Goal: Entertainment & Leisure: Consume media (video, audio)

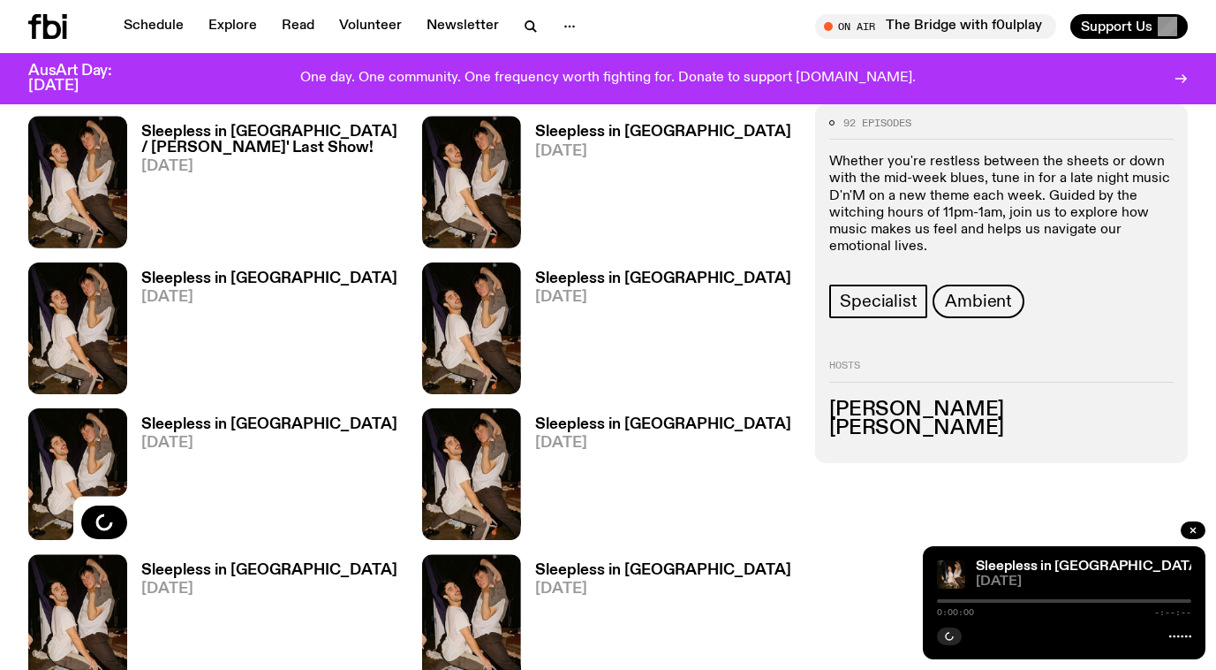
scroll to position [1270, 0]
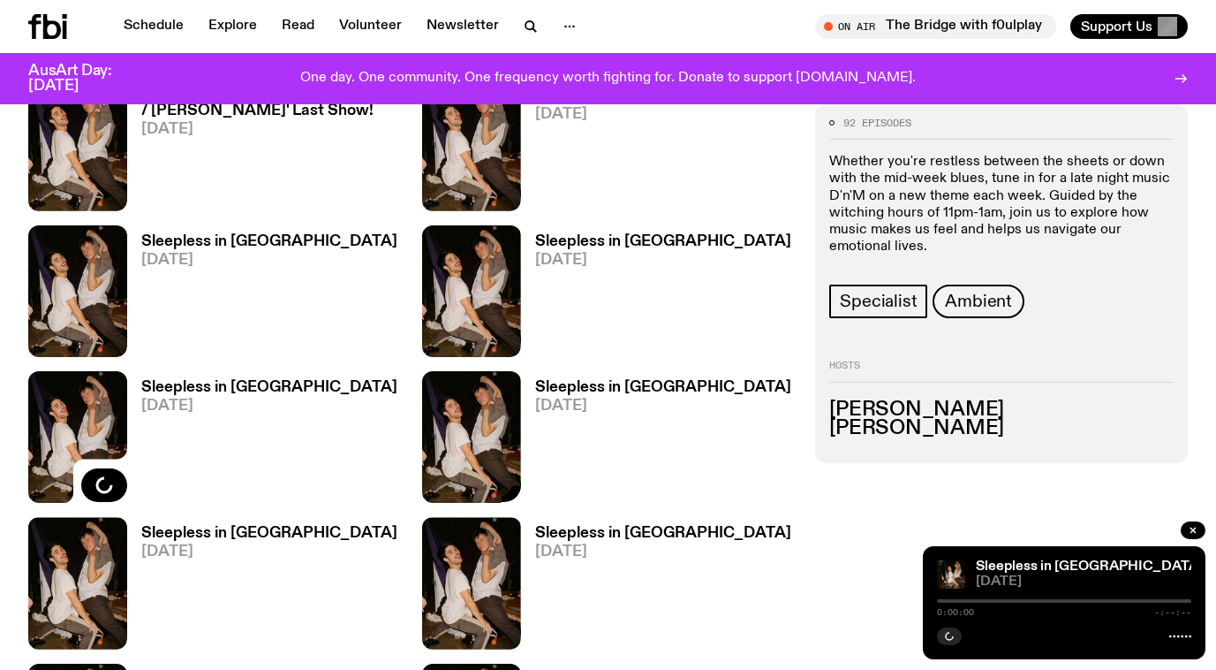
click at [519, 371] on img at bounding box center [471, 437] width 99 height 132
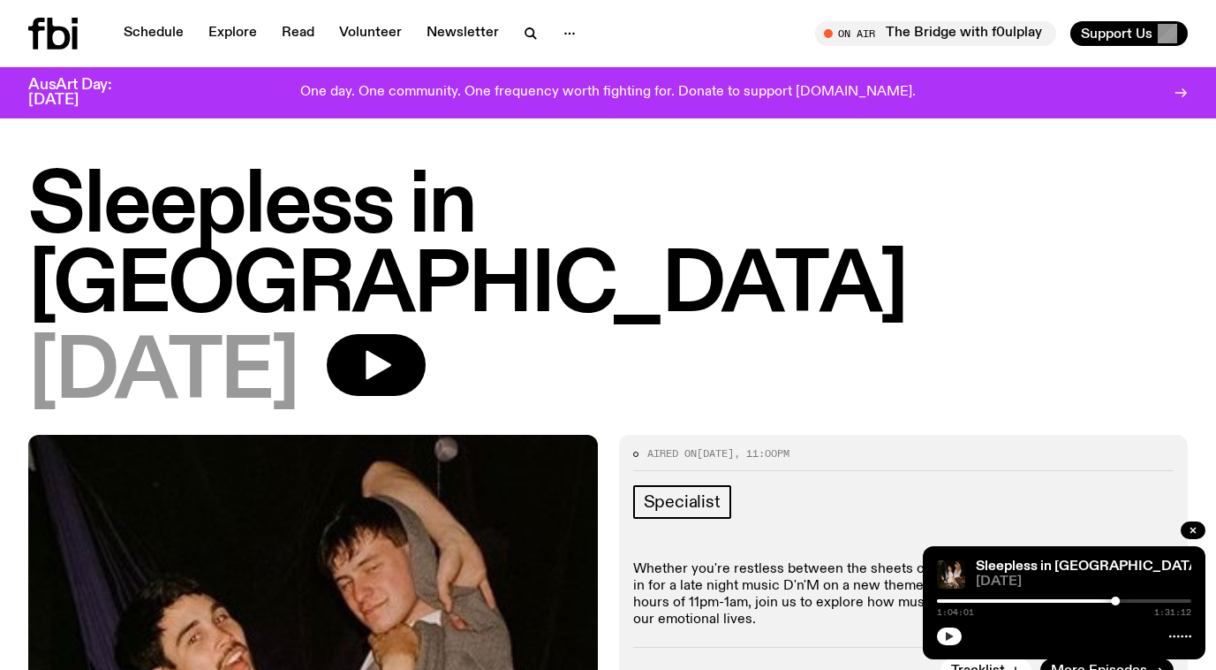
click at [950, 639] on icon "button" at bounding box center [949, 636] width 11 height 11
click at [1039, 581] on span "[DATE]" at bounding box center [1084, 581] width 216 height 13
click at [1089, 602] on div "1:05:33 1:31:12" at bounding box center [1064, 605] width 254 height 21
click at [1145, 600] on div at bounding box center [1064, 601] width 254 height 4
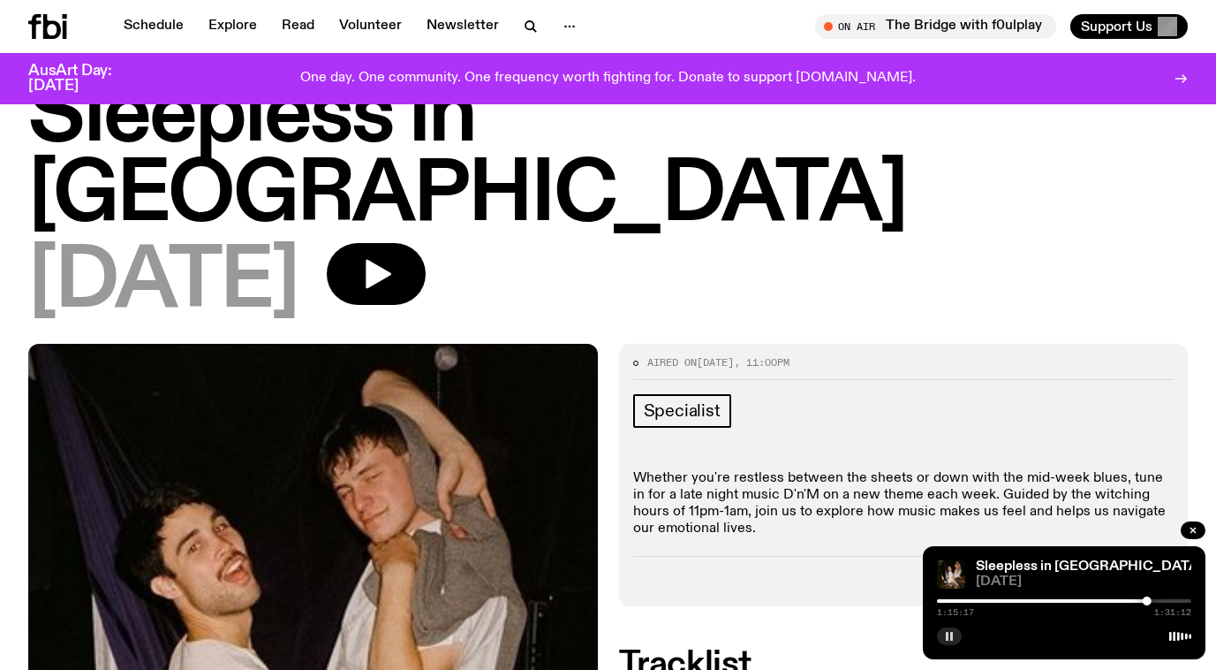
scroll to position [80, 0]
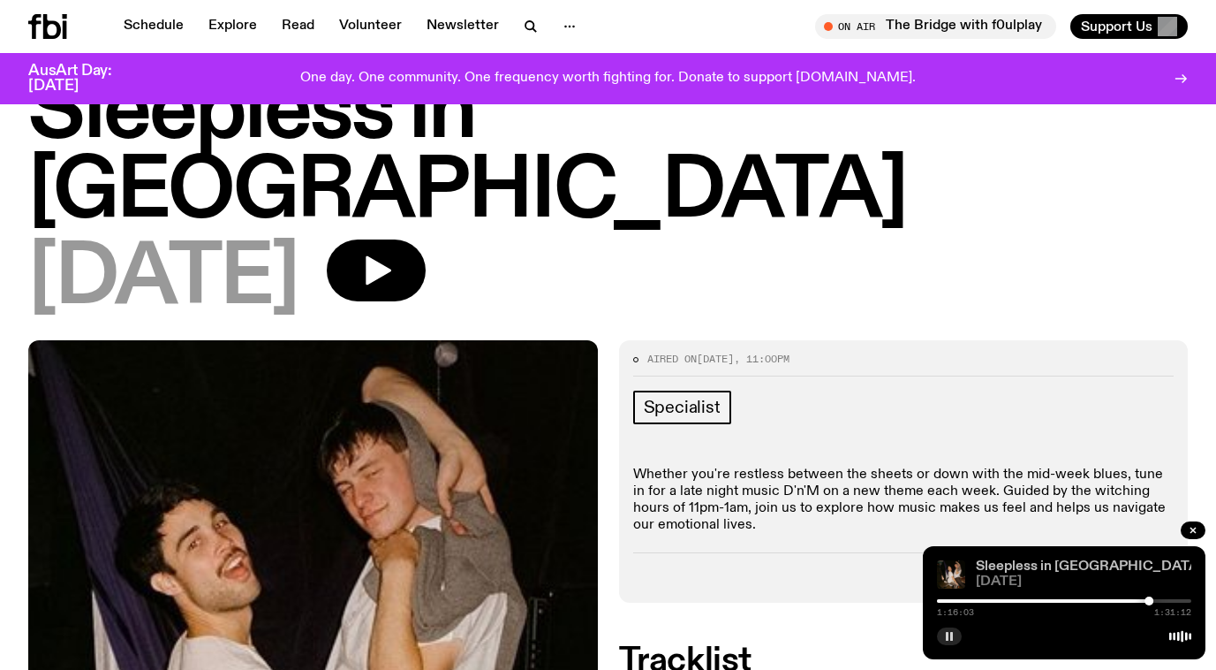
click at [1034, 562] on link "Sleepless in [GEOGRAPHIC_DATA]" at bounding box center [1089, 566] width 227 height 14
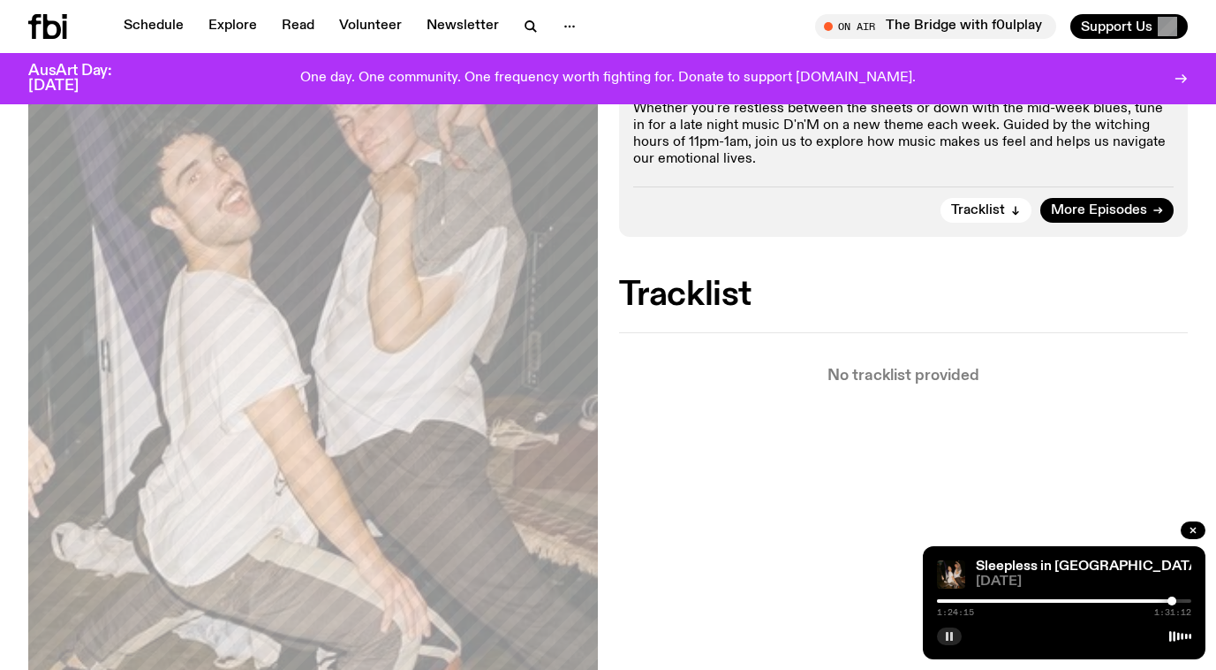
scroll to position [450, 0]
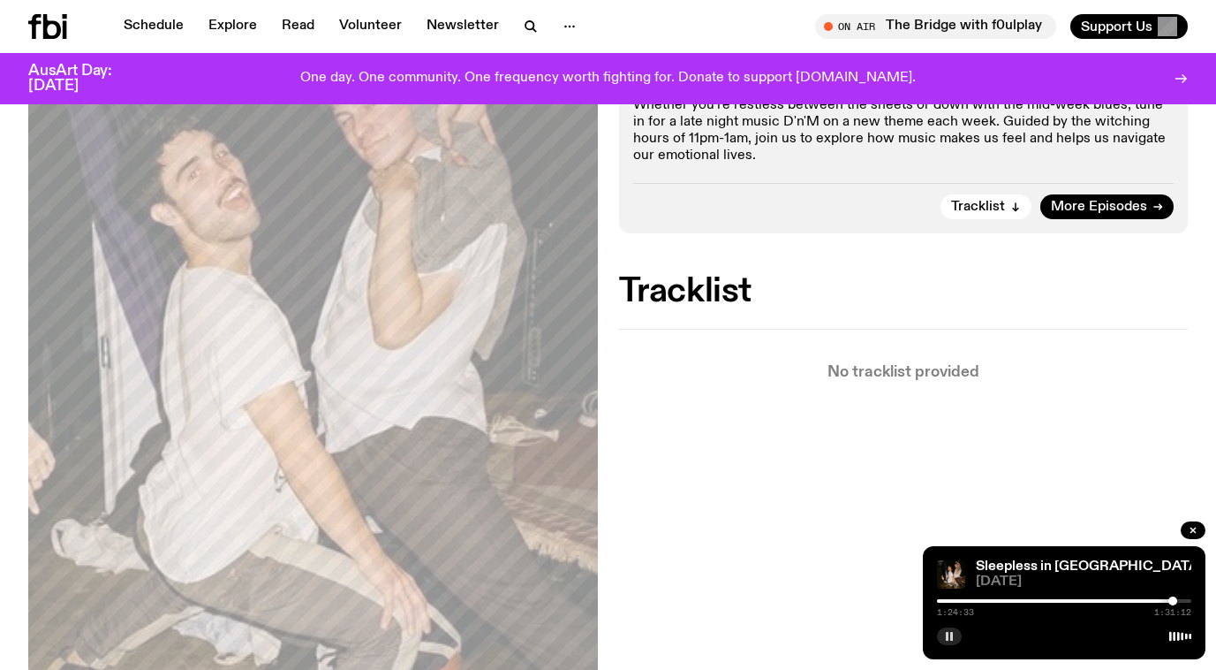
click at [1183, 600] on div at bounding box center [1064, 601] width 254 height 4
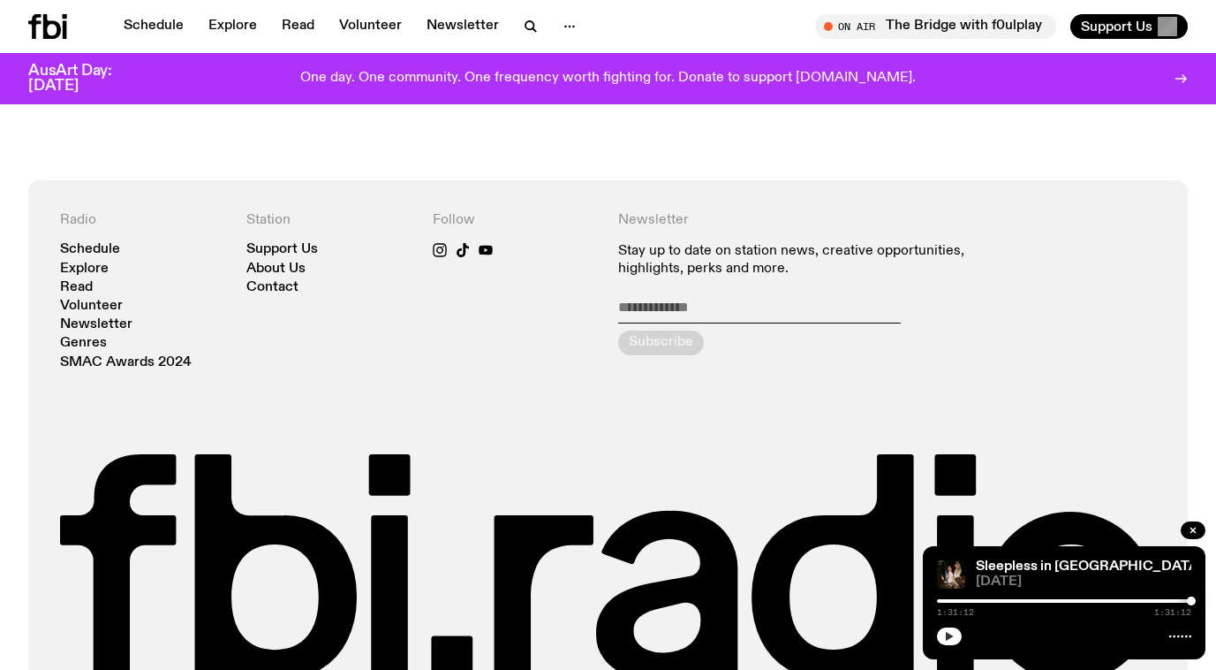
scroll to position [1140, 0]
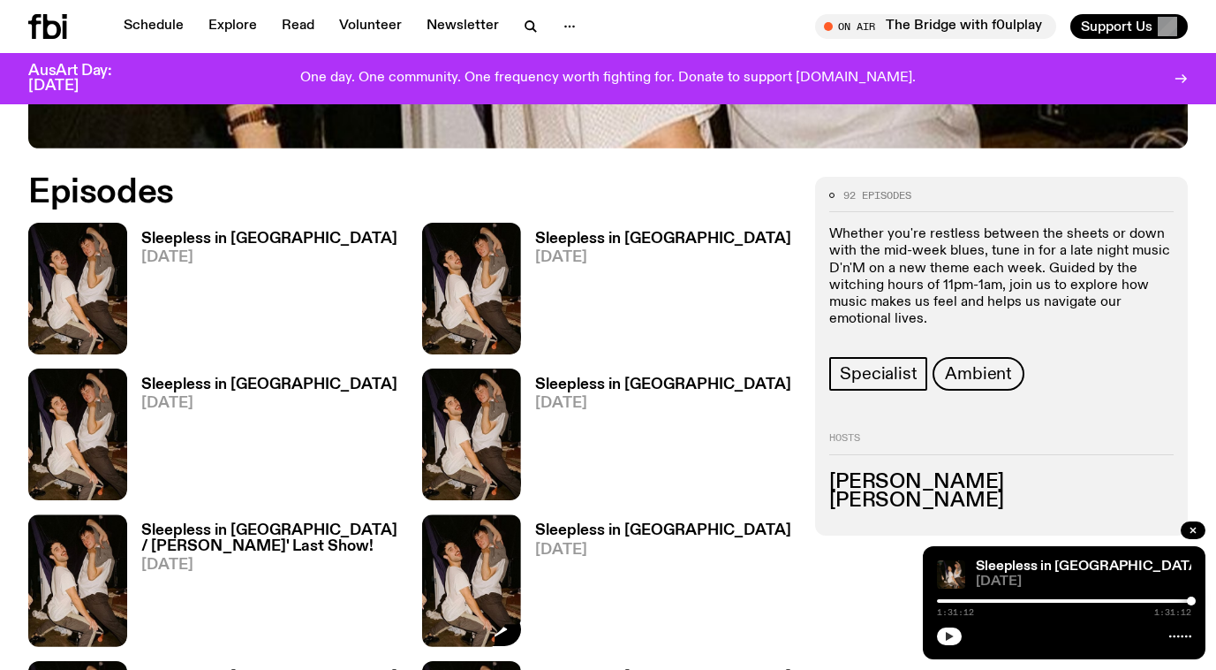
scroll to position [766, 0]
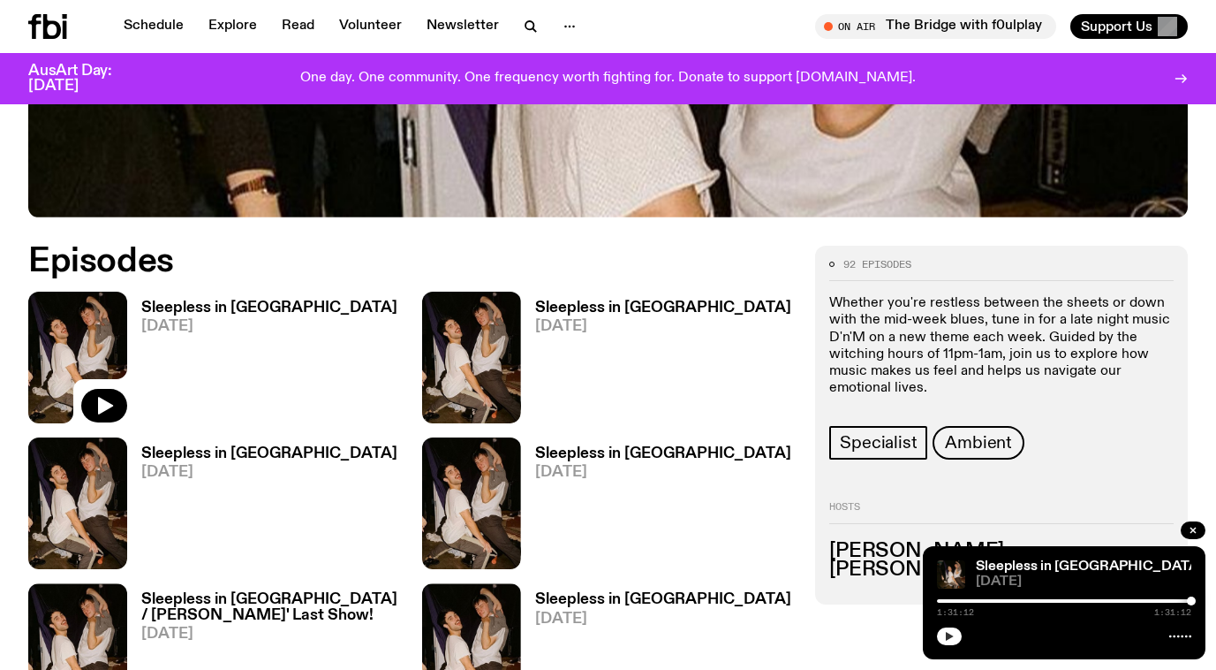
click at [104, 291] on img at bounding box center [77, 357] width 99 height 132
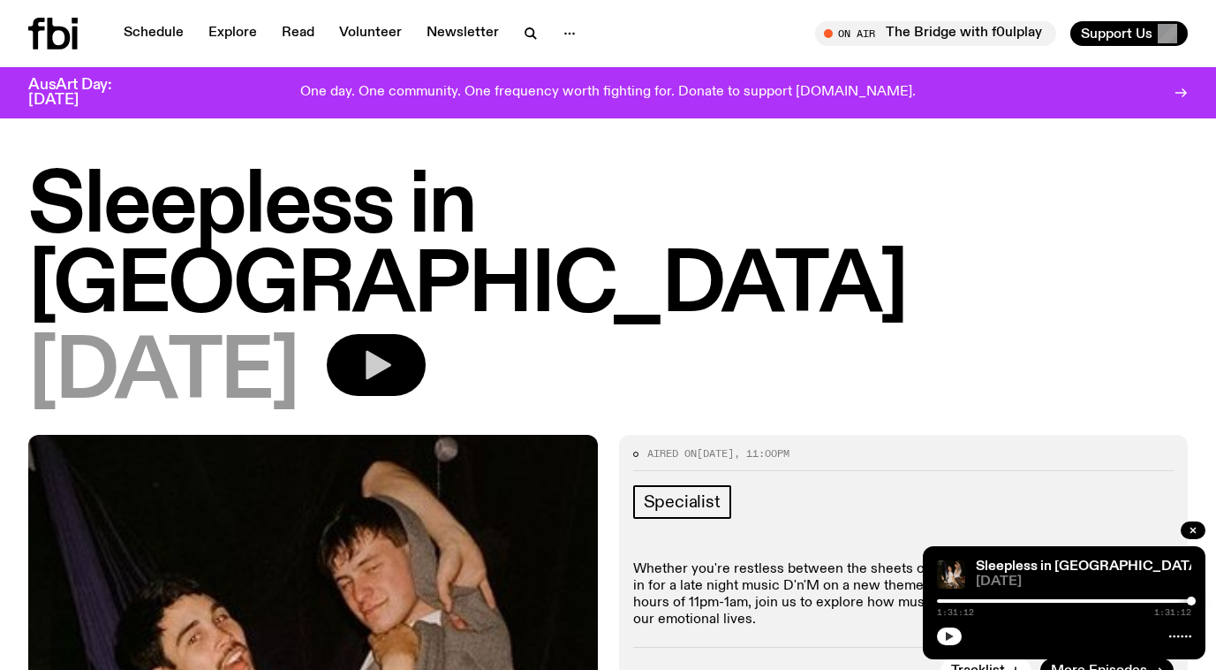
click at [391, 351] on icon "button" at bounding box center [379, 365] width 26 height 29
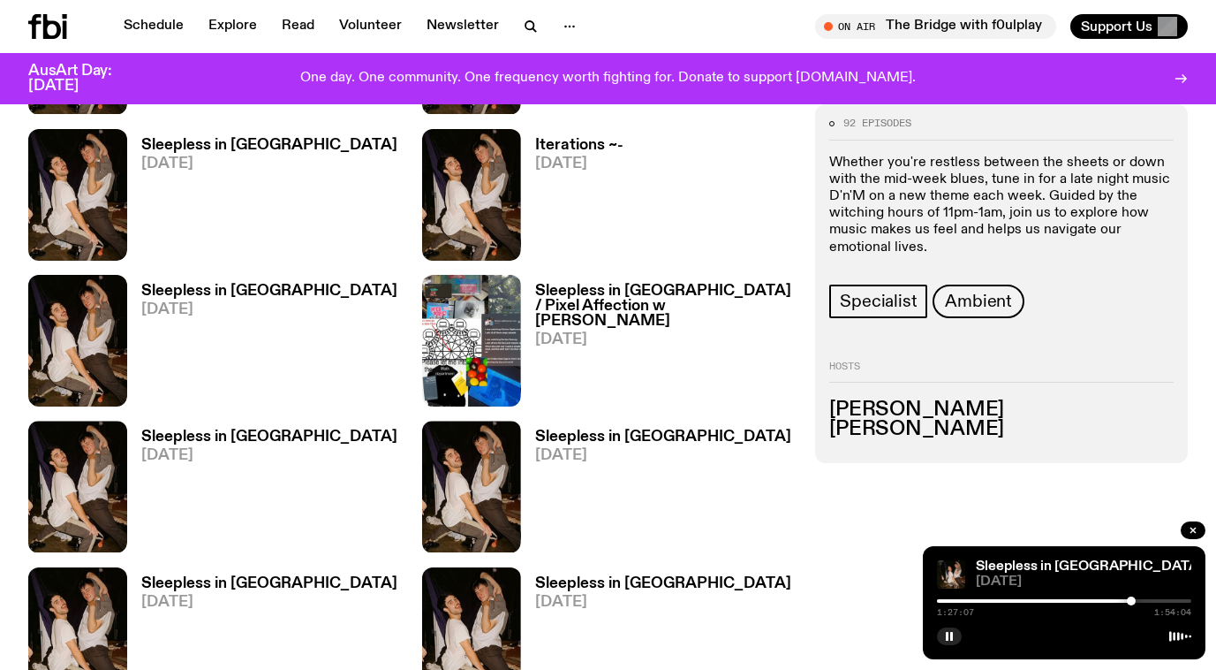
scroll to position [2044, 0]
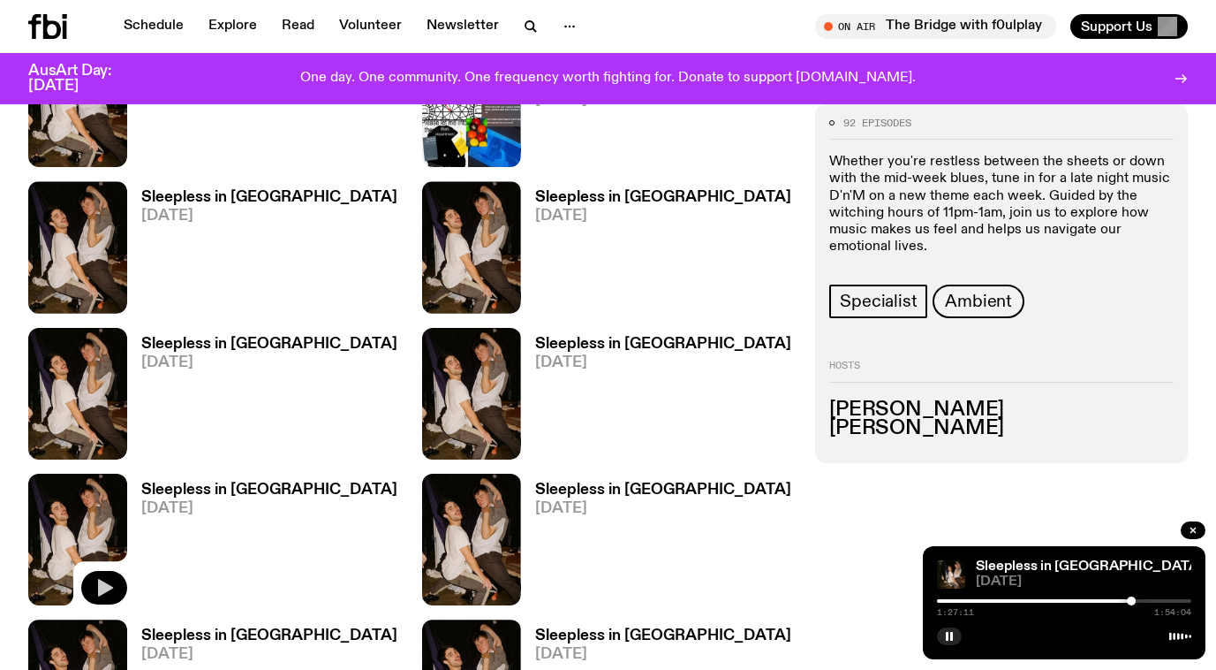
click at [113, 577] on icon "button" at bounding box center [104, 587] width 21 height 21
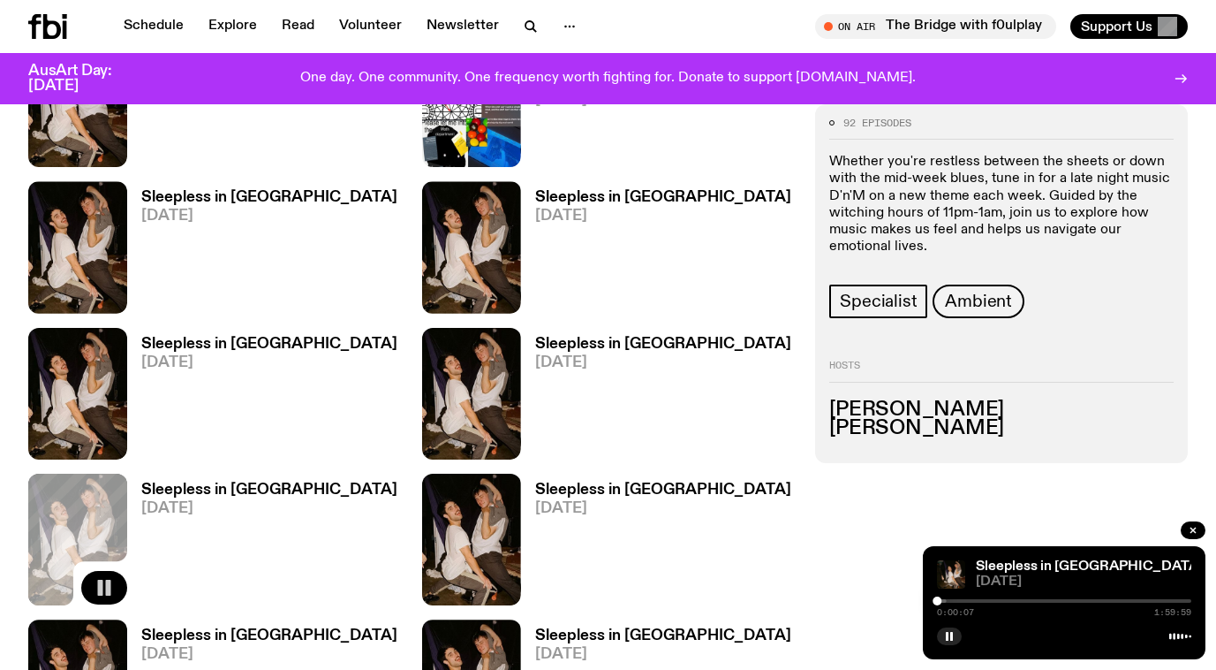
click at [950, 605] on div "0:00:07 1:59:59" at bounding box center [1064, 605] width 254 height 21
click at [944, 639] on icon "button" at bounding box center [949, 636] width 11 height 11
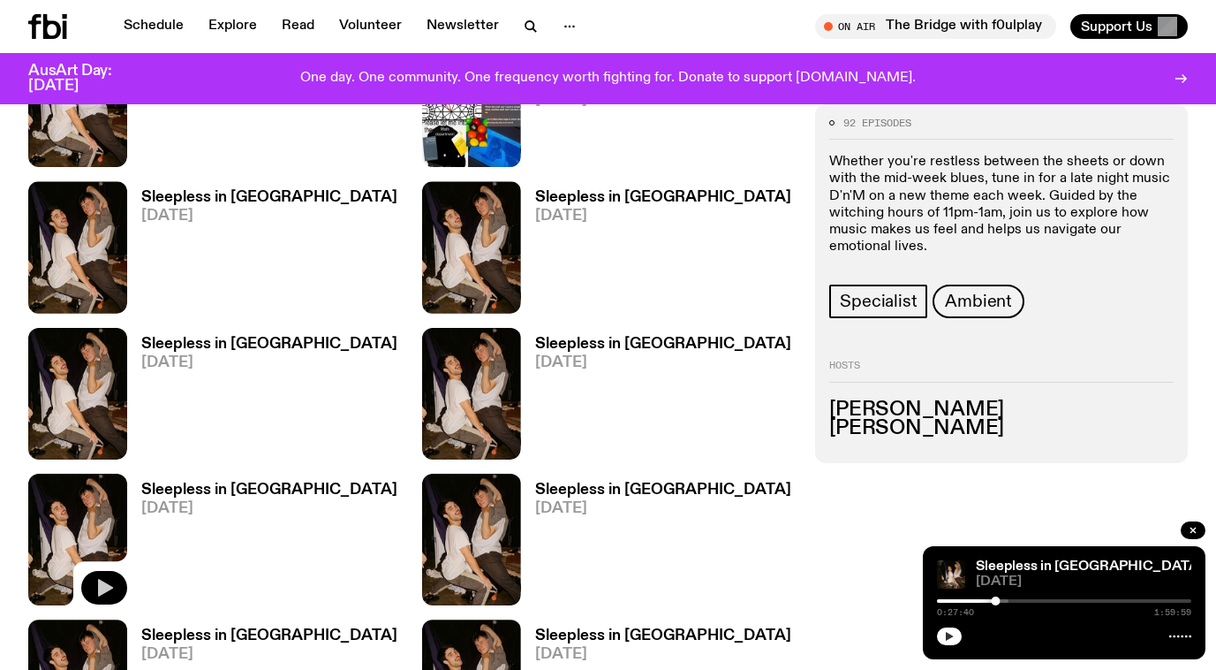
click at [789, 193] on div "Sleepless in [GEOGRAPHIC_DATA] [DATE]" at bounding box center [608, 247] width 373 height 132
click at [102, 579] on icon "button" at bounding box center [105, 588] width 15 height 18
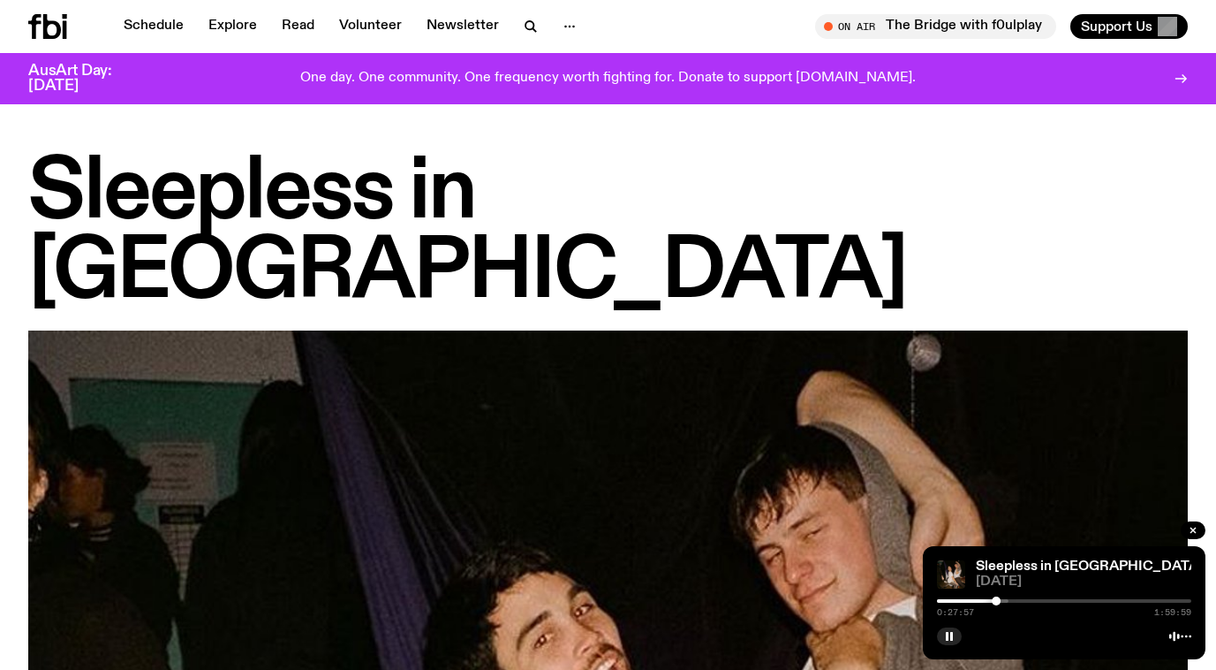
scroll to position [2044, 0]
